Goal: Task Accomplishment & Management: Manage account settings

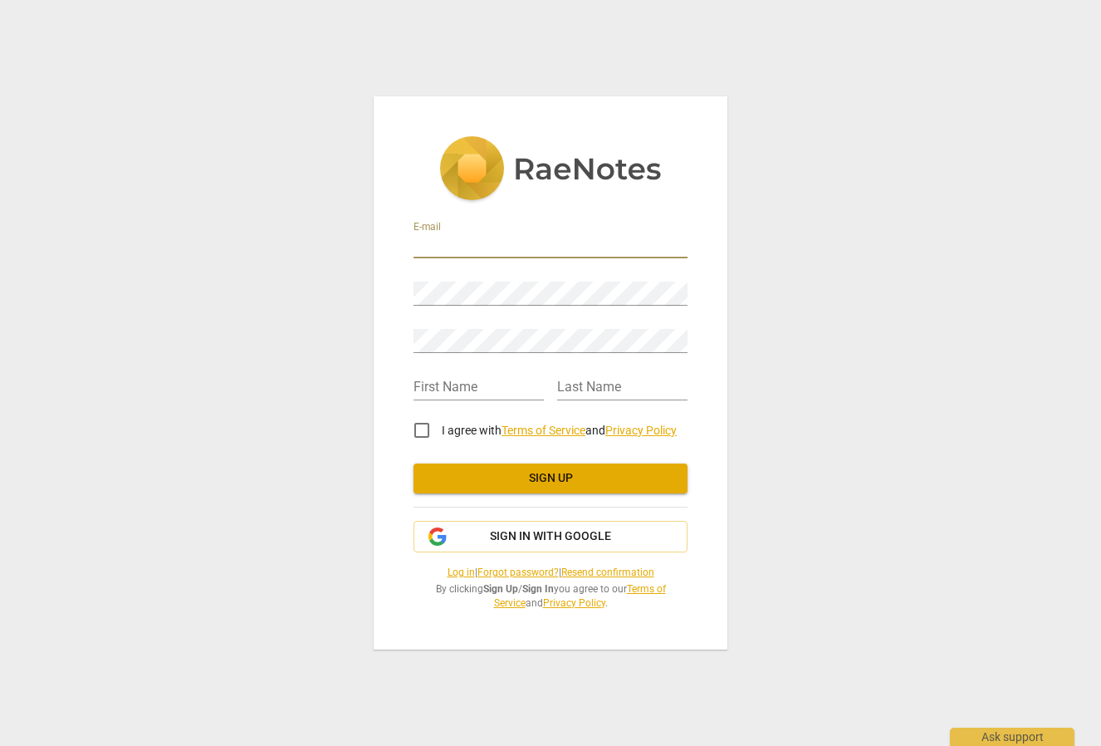
click at [438, 249] on input "email" at bounding box center [551, 246] width 274 height 24
type input "mayleen@upcmail.nl"
type input "Mayleen"
type input "Hoog"
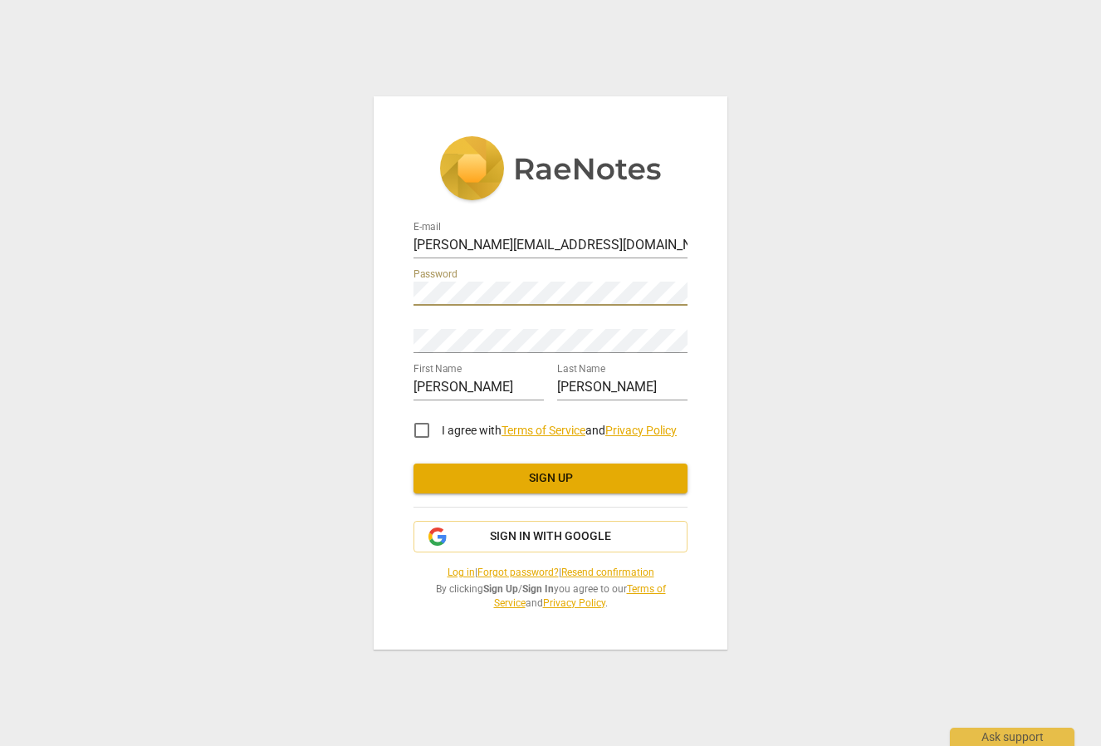
click at [406, 294] on div "E-mail mayleen@upcmail.nl Password Retype Password First Name Mayleen Last Name…" at bounding box center [551, 372] width 354 height 553
click at [416, 327] on div "Retype Password" at bounding box center [551, 334] width 274 height 37
click at [391, 291] on div "E-mail mayleen@upcmail.nl Password Retype Password First Name Mayleen Last Name…" at bounding box center [551, 372] width 354 height 553
click at [764, 323] on div "E-mail mayleen@upcmail.nl Password Retype Password First Name Mayleen Last Name…" at bounding box center [550, 373] width 1101 height 746
click at [423, 431] on input "I agree with Terms of Service and Privacy Policy" at bounding box center [422, 430] width 40 height 40
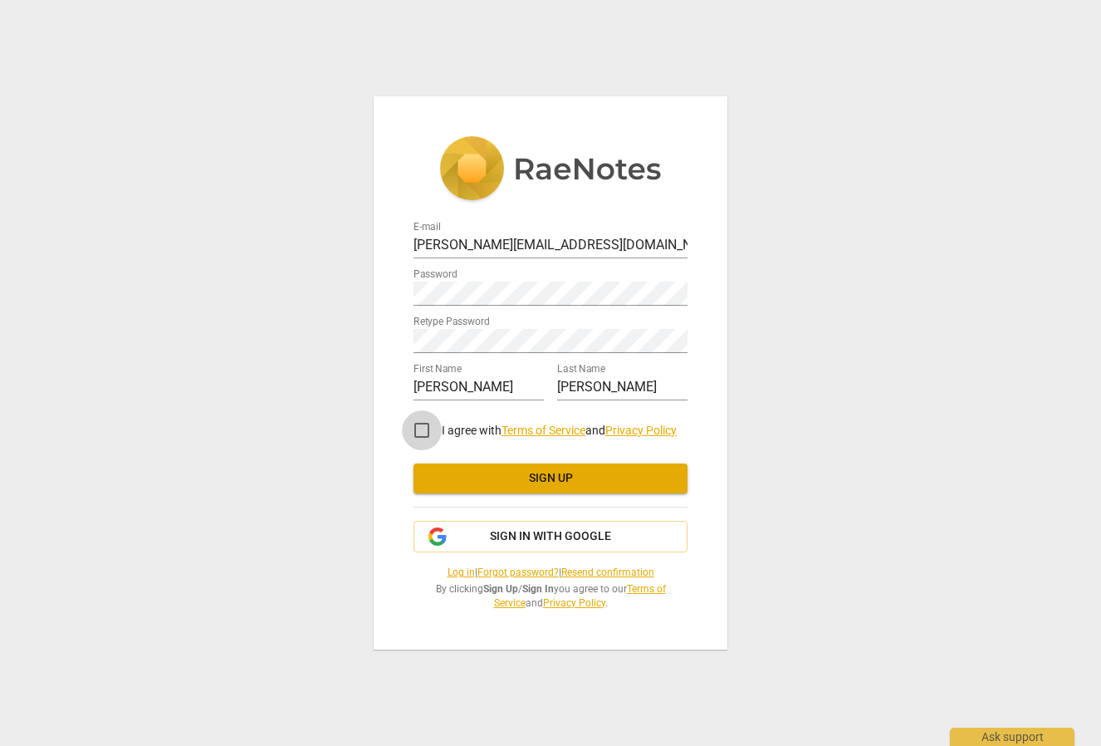
checkbox input "true"
click at [544, 480] on span "Sign up" at bounding box center [550, 478] width 247 height 17
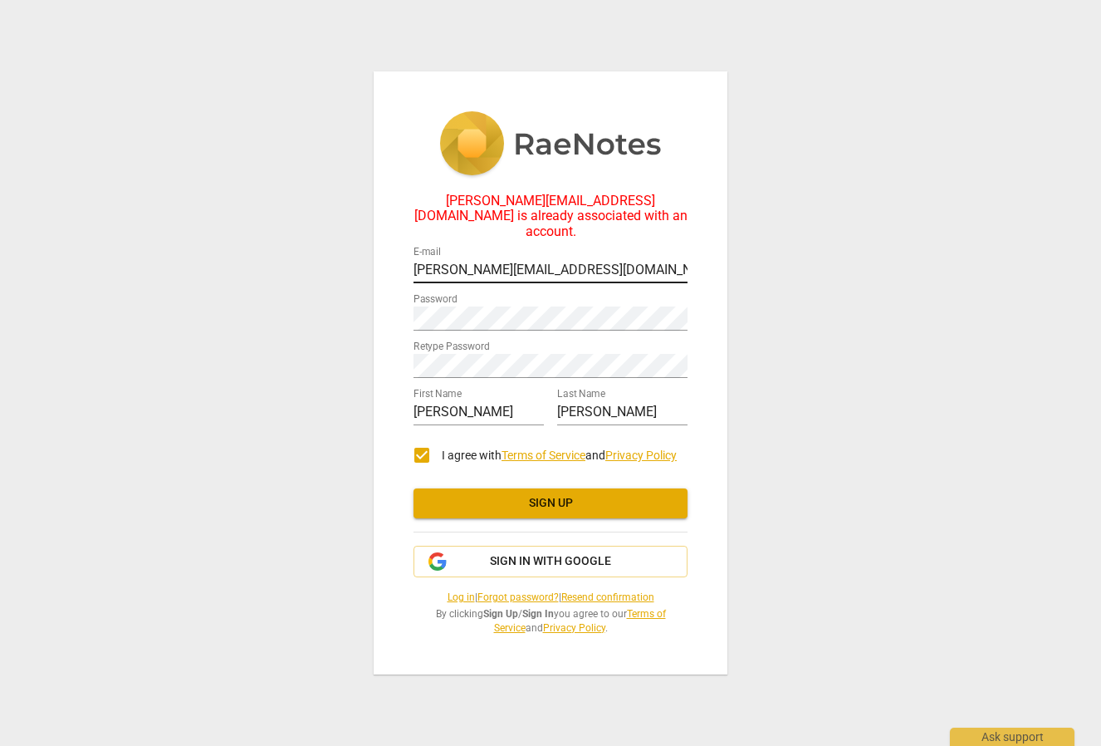
click at [527, 263] on input "mayleen@upcmail.nl" at bounding box center [551, 271] width 274 height 24
type input "[PERSON_NAME][EMAIL_ADDRESS][DOMAIN_NAME]"
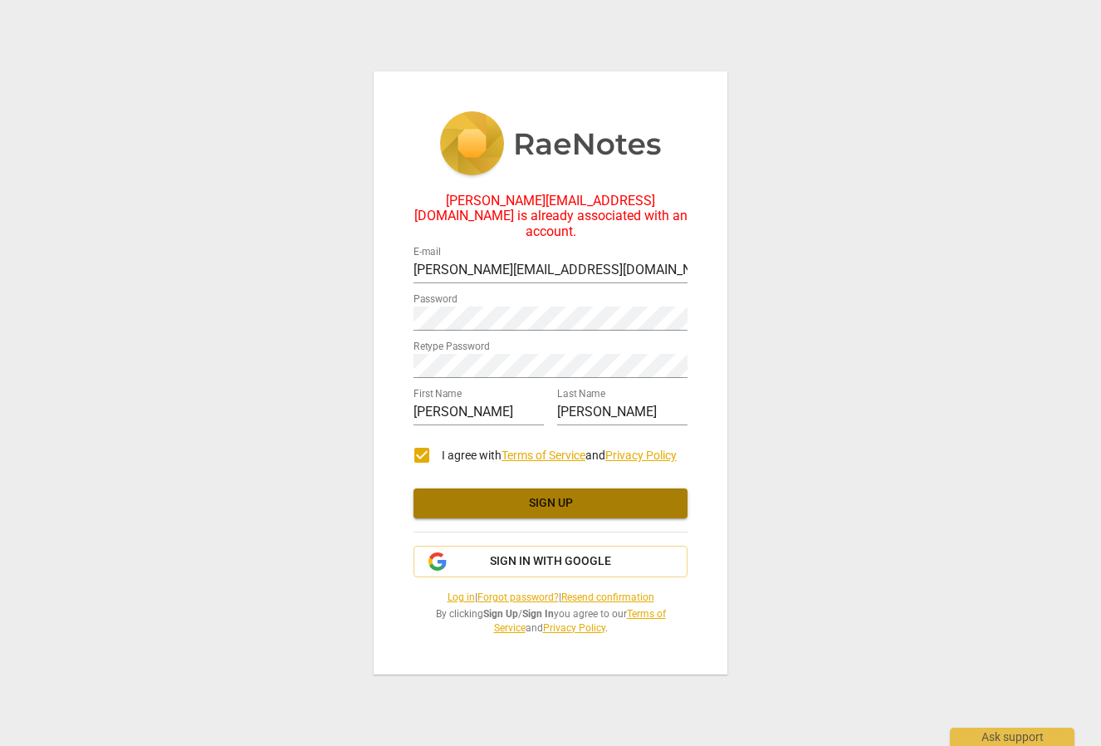
click at [502, 498] on span "Sign up" at bounding box center [550, 503] width 247 height 17
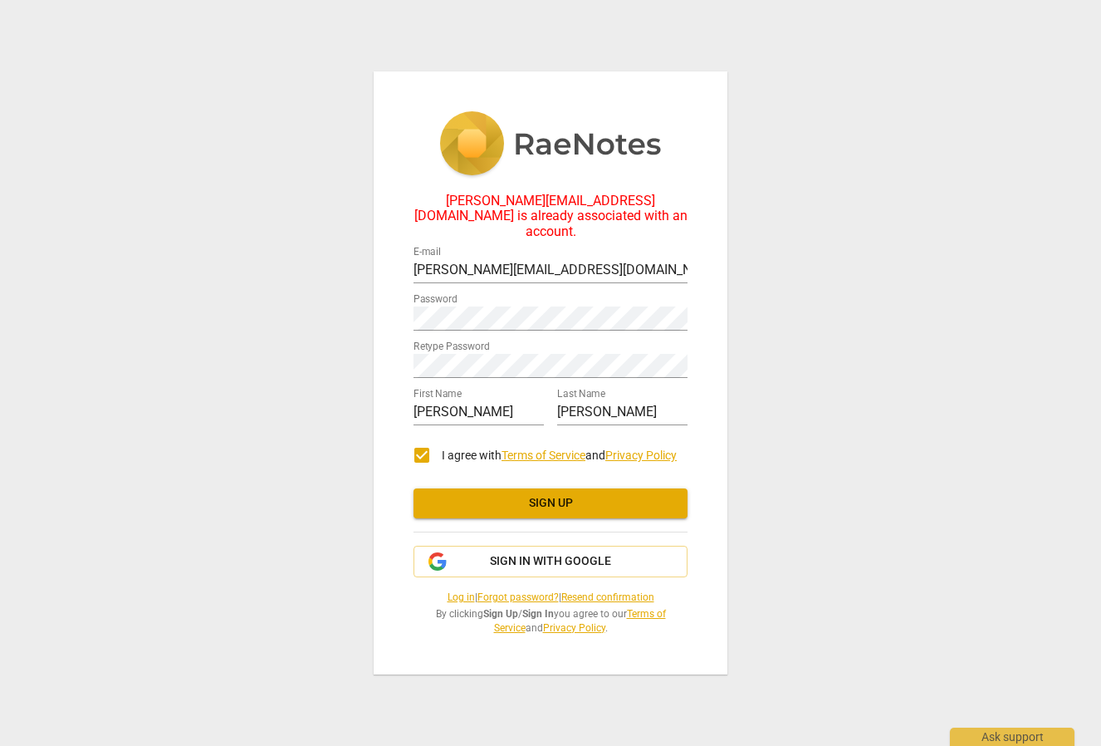
click at [512, 591] on link "Forgot password?" at bounding box center [517, 597] width 81 height 12
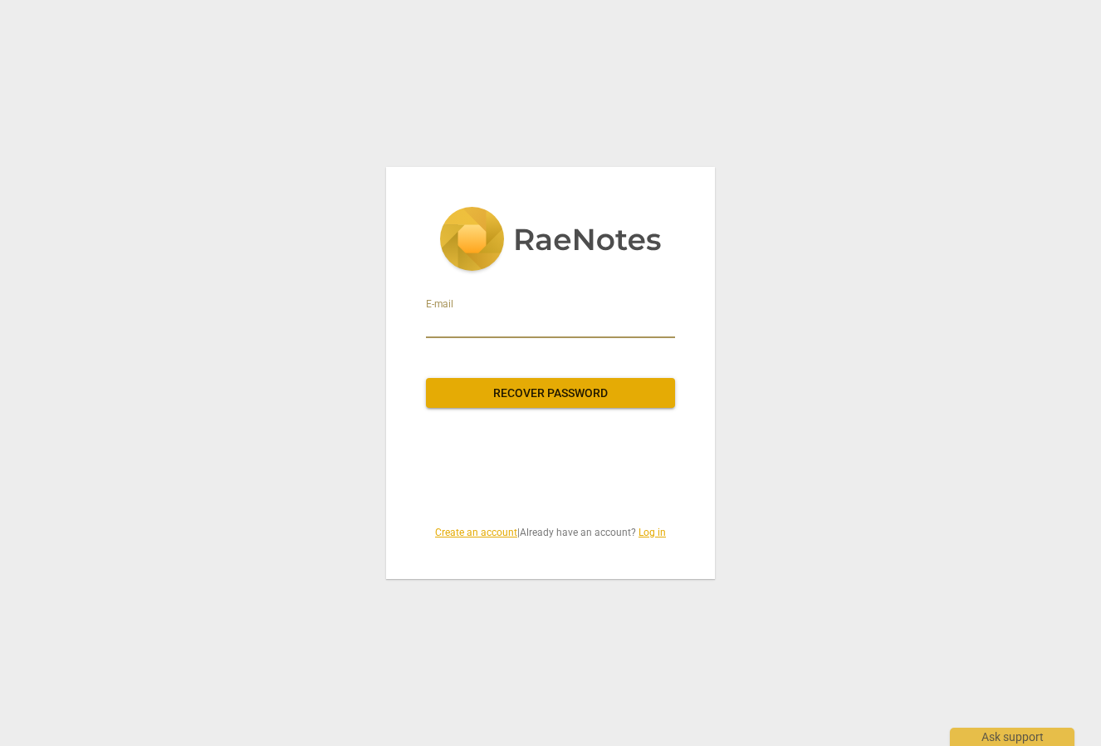
click at [540, 322] on input "email" at bounding box center [550, 324] width 249 height 27
type input "[PERSON_NAME][EMAIL_ADDRESS][DOMAIN_NAME]"
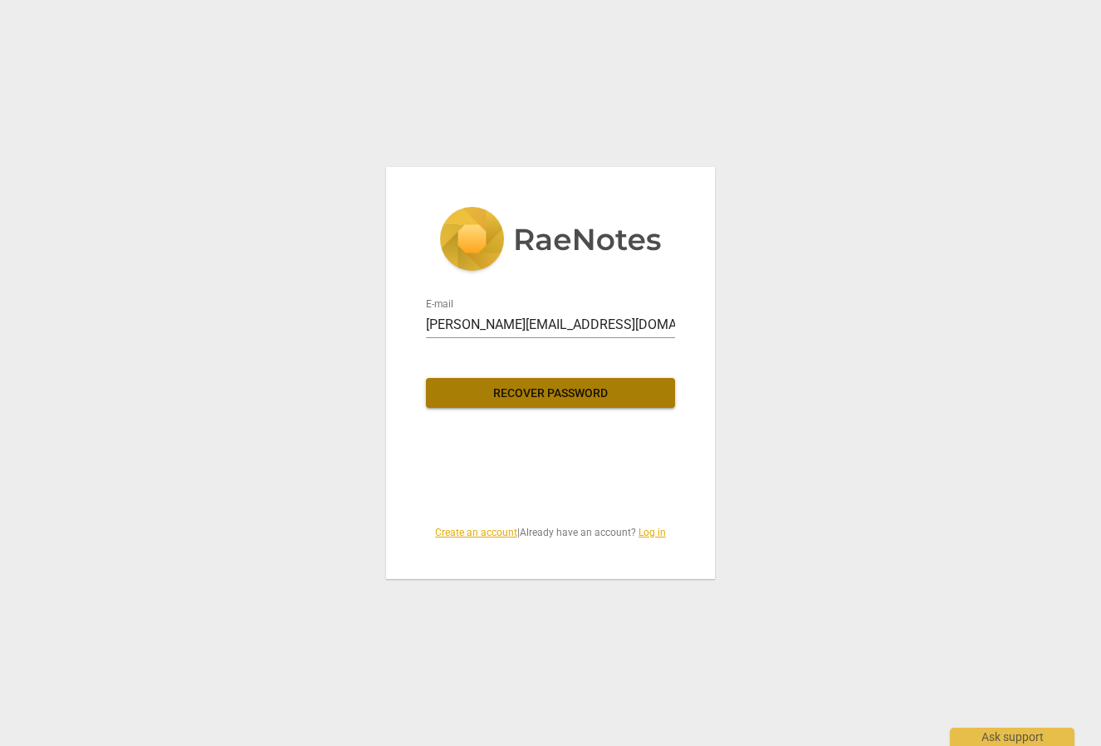
click at [523, 389] on span "Recover password" at bounding box center [550, 393] width 223 height 17
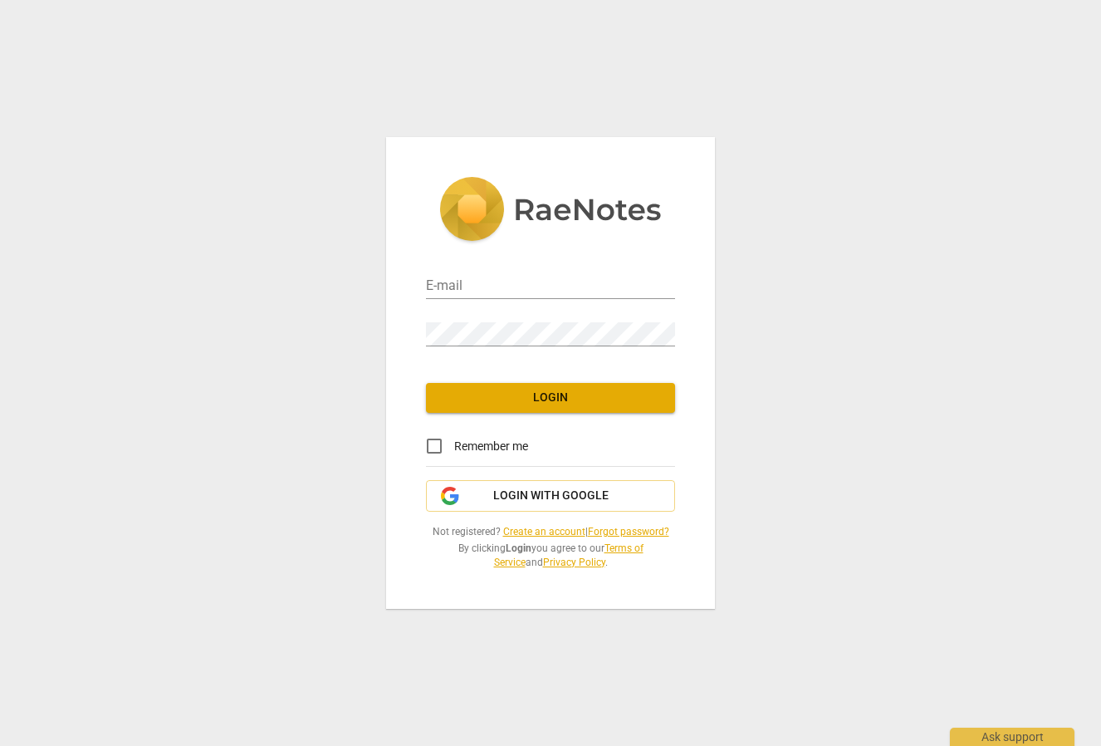
type input "[PERSON_NAME][EMAIL_ADDRESS][DOMAIN_NAME]"
click at [384, 332] on div "E-mail mayleen@begripscode.nl Password Login Remember me Login with Google Not …" at bounding box center [550, 373] width 1101 height 746
click at [445, 400] on span "Login" at bounding box center [550, 397] width 223 height 17
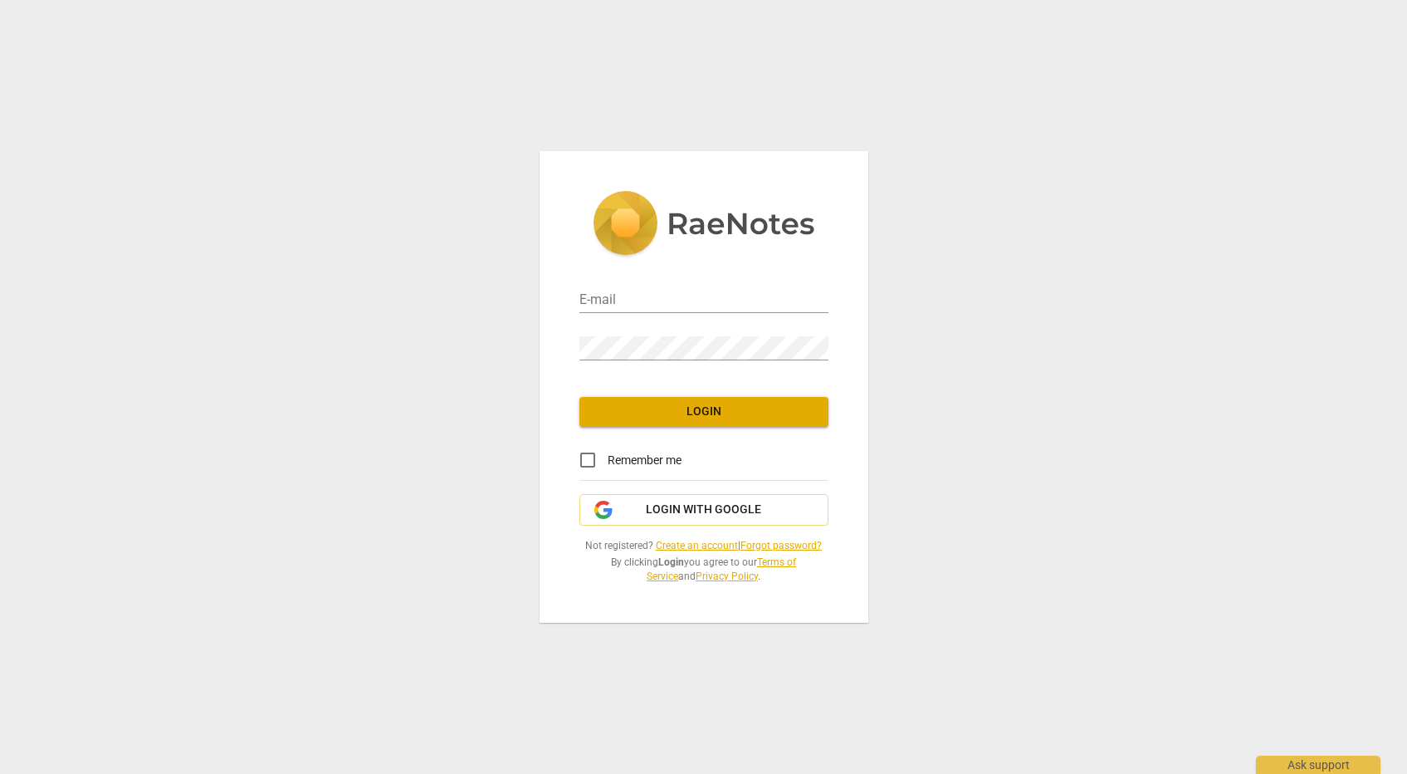
type input "[PERSON_NAME][EMAIL_ADDRESS][DOMAIN_NAME]"
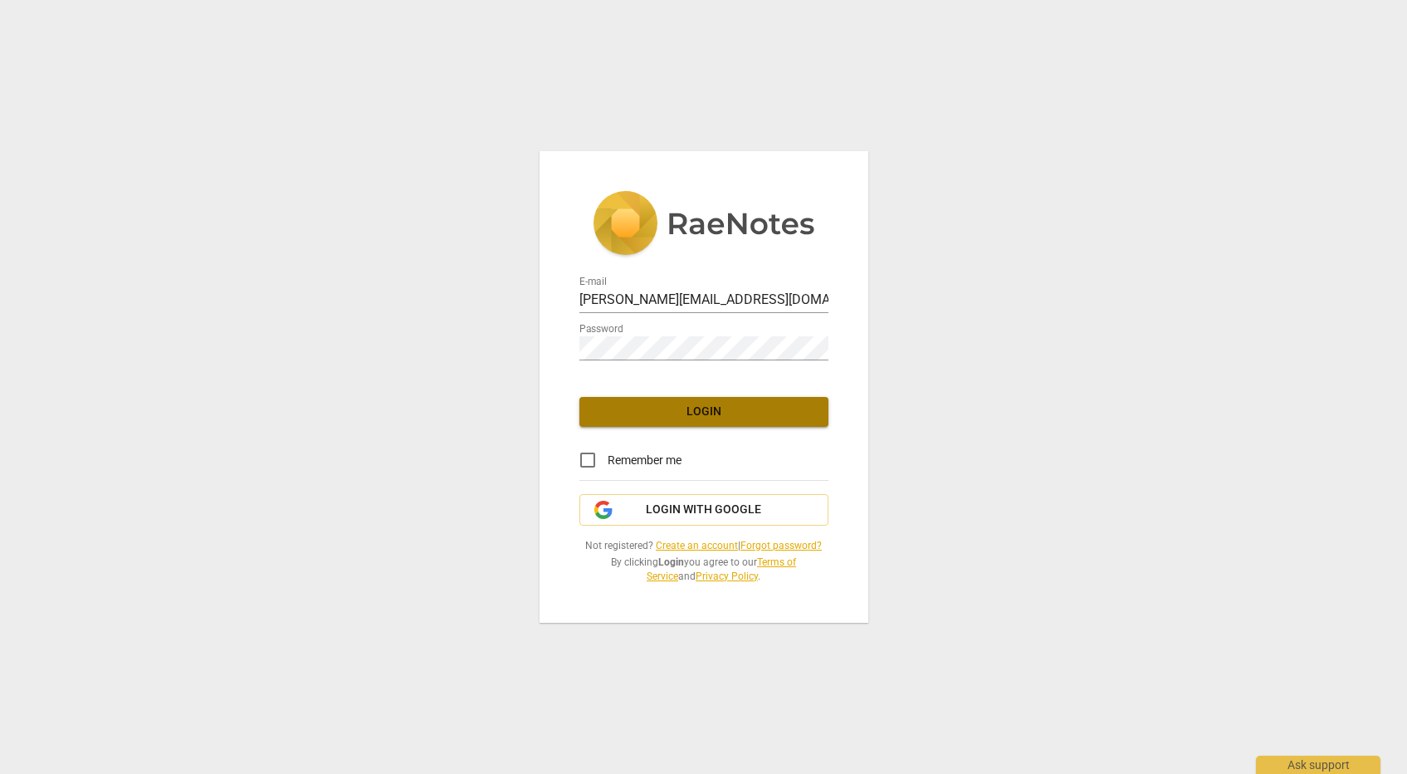
click at [673, 411] on span "Login" at bounding box center [704, 412] width 223 height 17
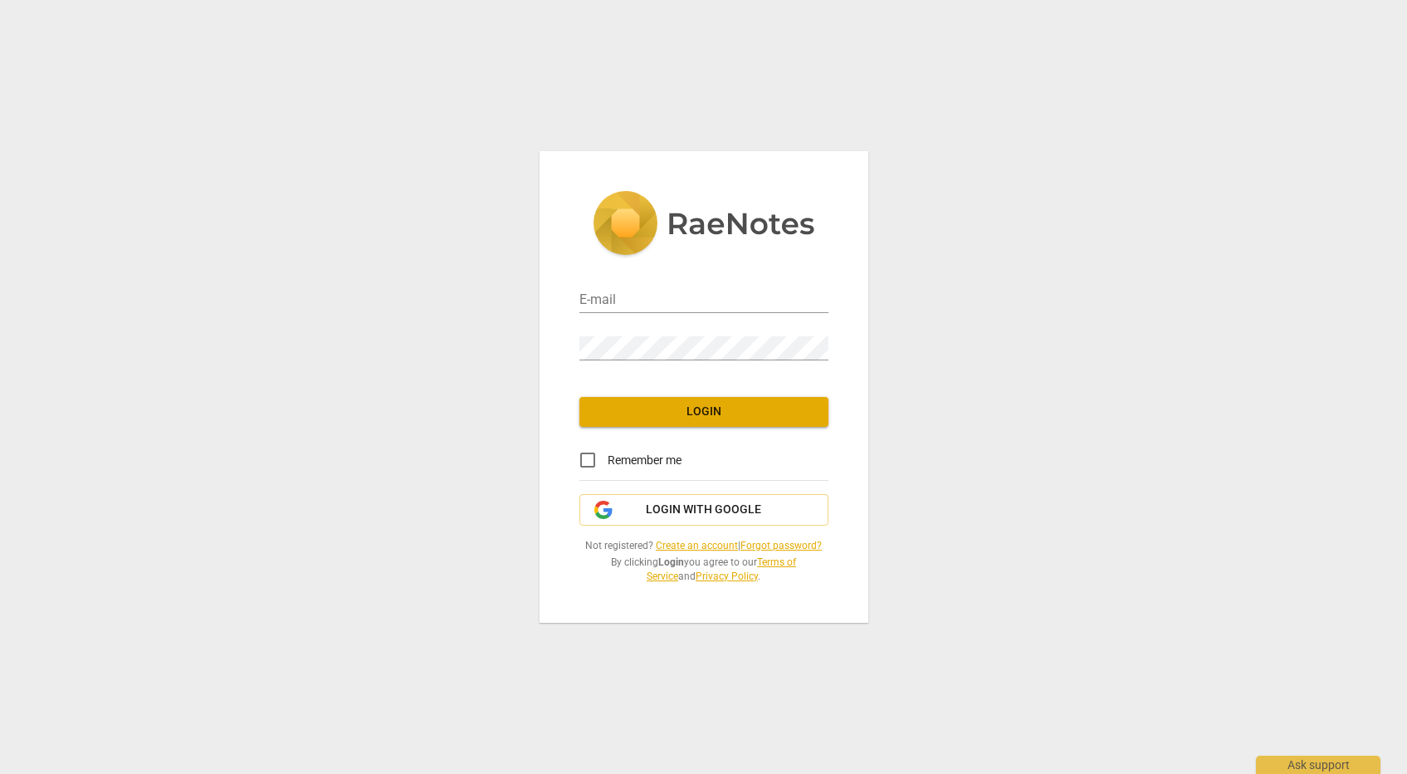
type input "[PERSON_NAME][EMAIL_ADDRESS][DOMAIN_NAME]"
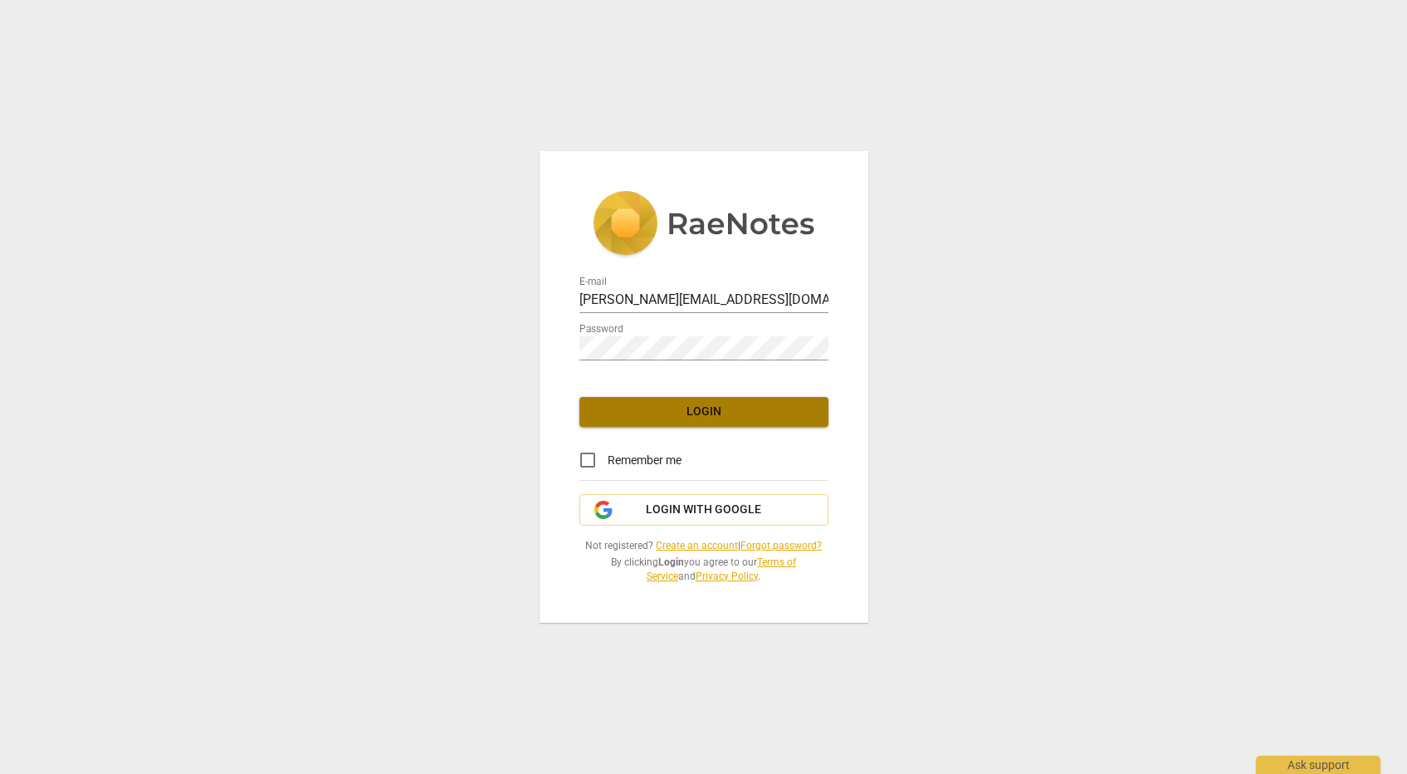
click at [655, 416] on span "Login" at bounding box center [704, 412] width 223 height 17
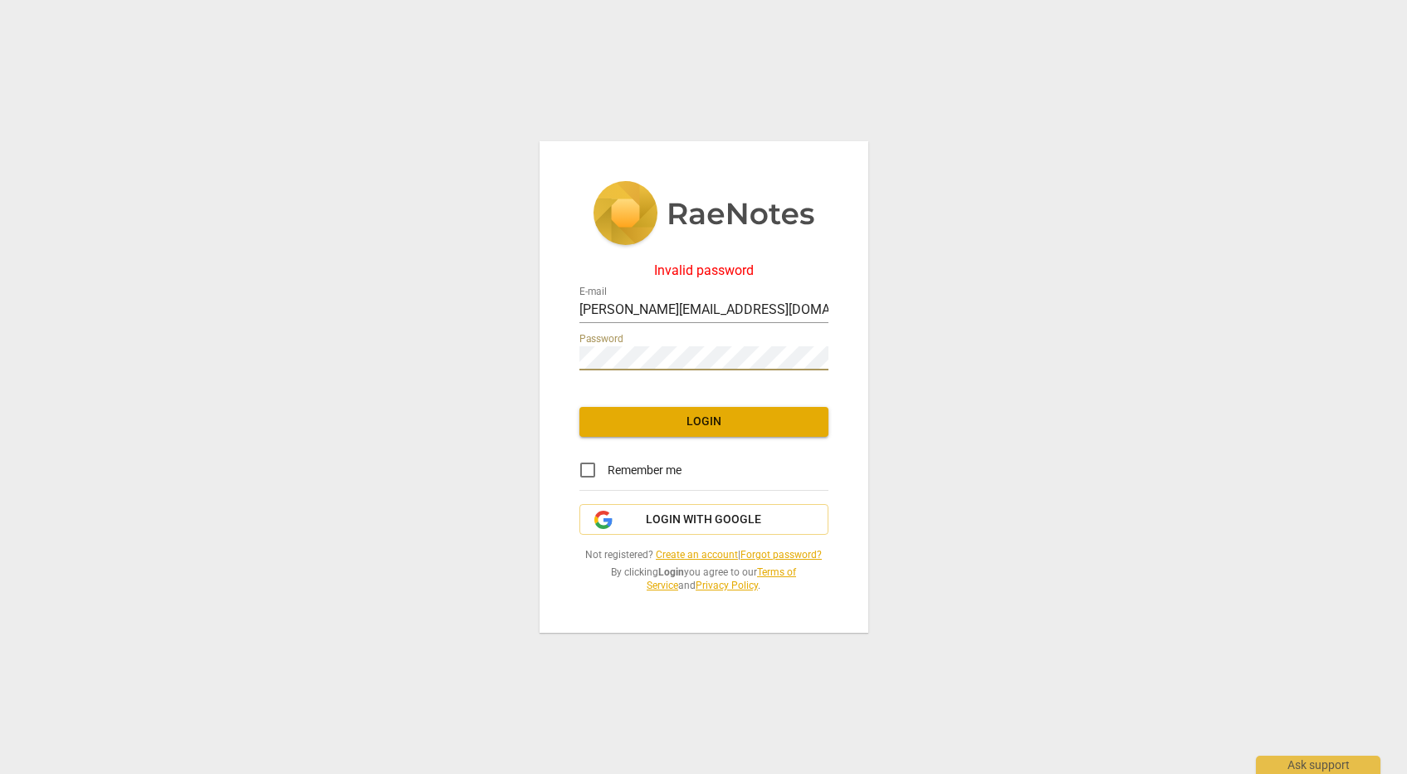
click at [695, 414] on span "Login" at bounding box center [704, 422] width 223 height 17
